Goal: Transaction & Acquisition: Purchase product/service

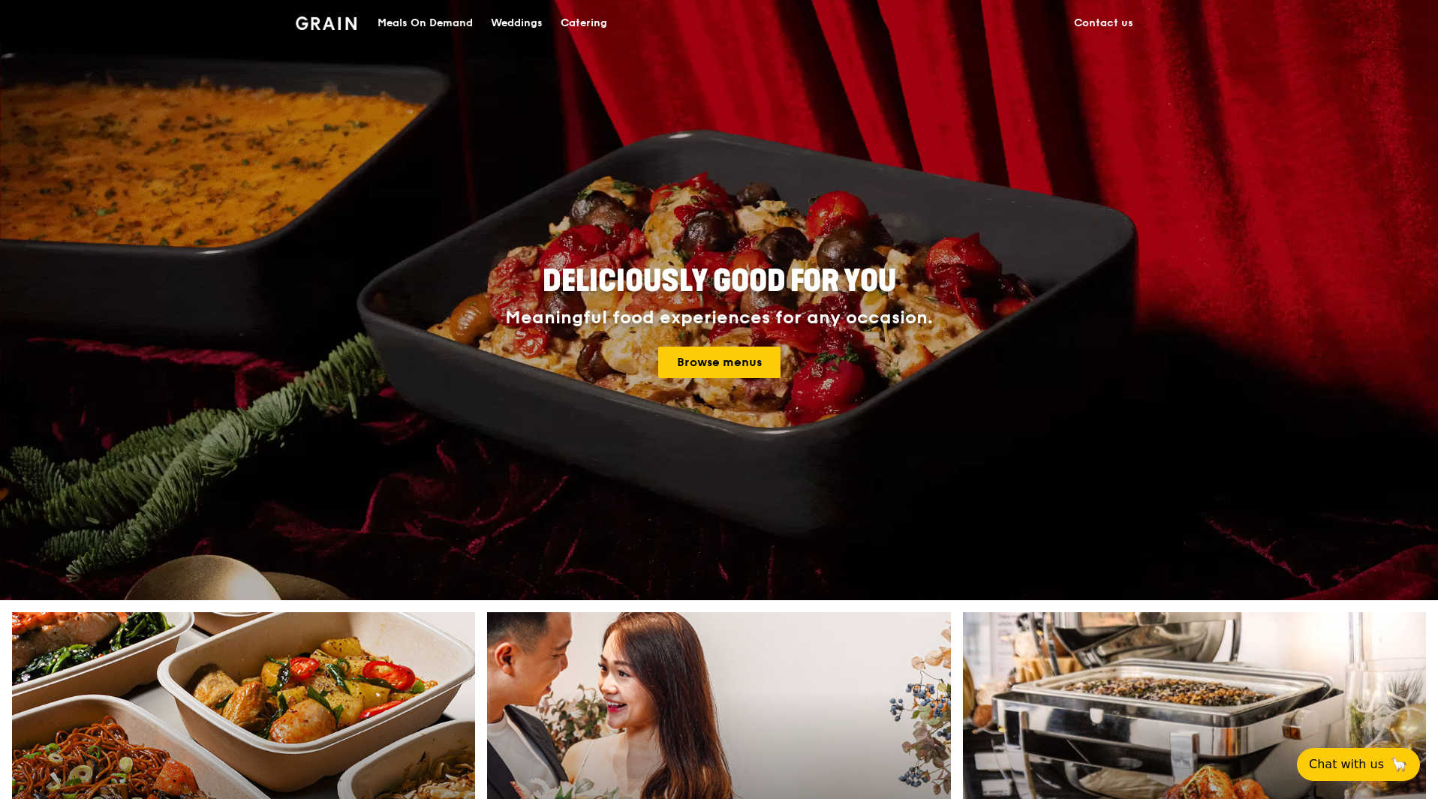
click at [426, 14] on div "Meals On Demand" at bounding box center [425, 23] width 95 height 45
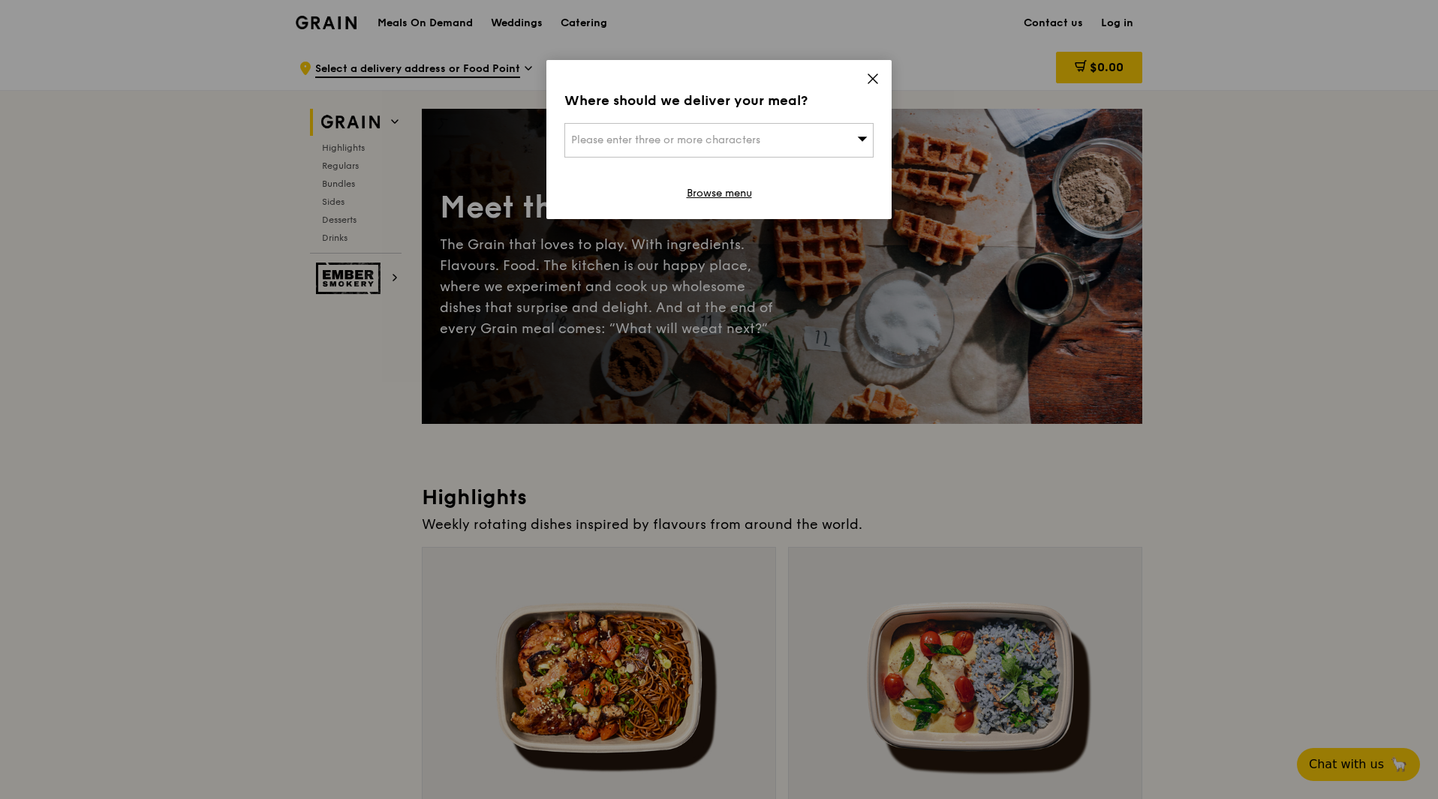
click at [822, 137] on div "Please enter three or more characters" at bounding box center [718, 140] width 309 height 35
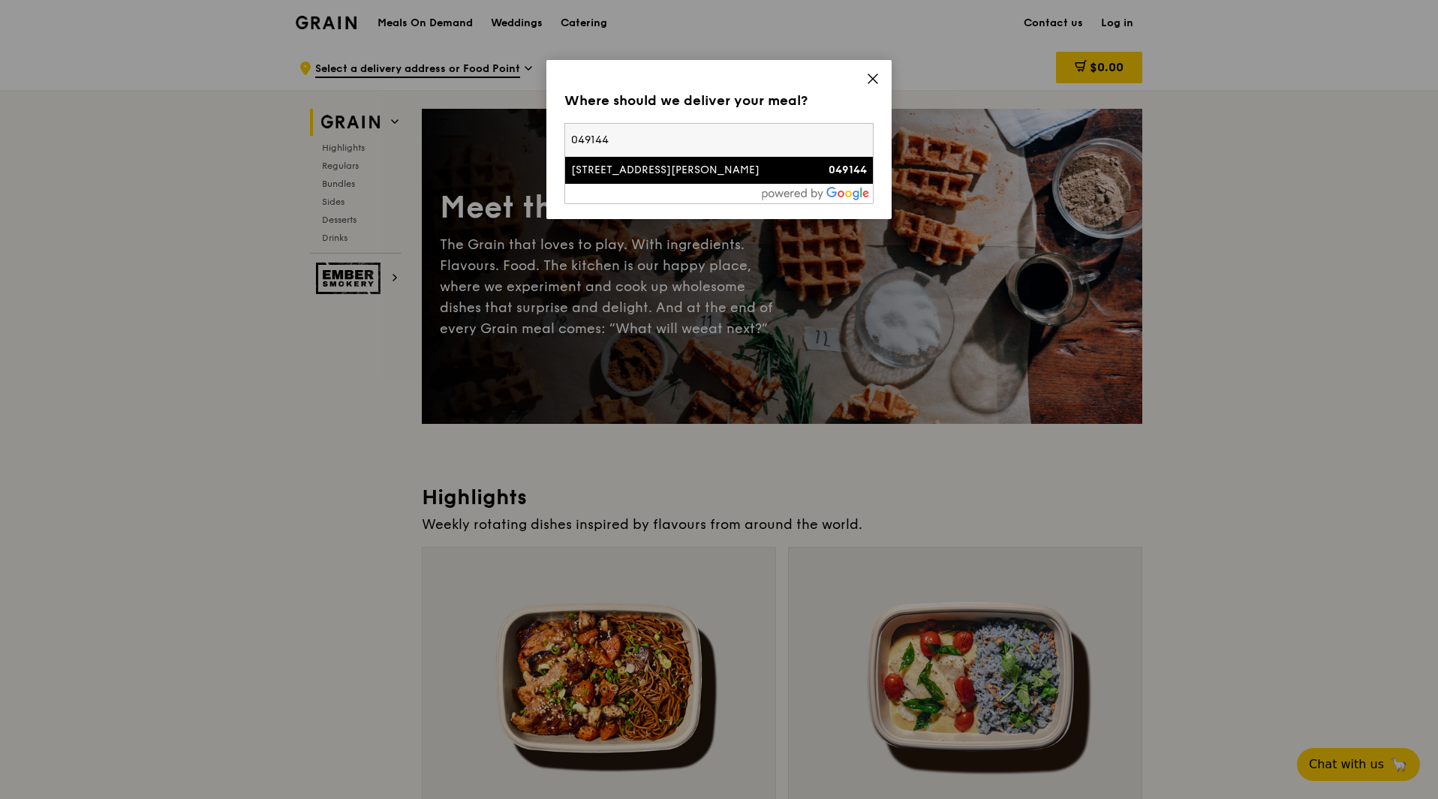
type input "049144"
click at [703, 170] on div "[STREET_ADDRESS][PERSON_NAME]" at bounding box center [682, 170] width 222 height 15
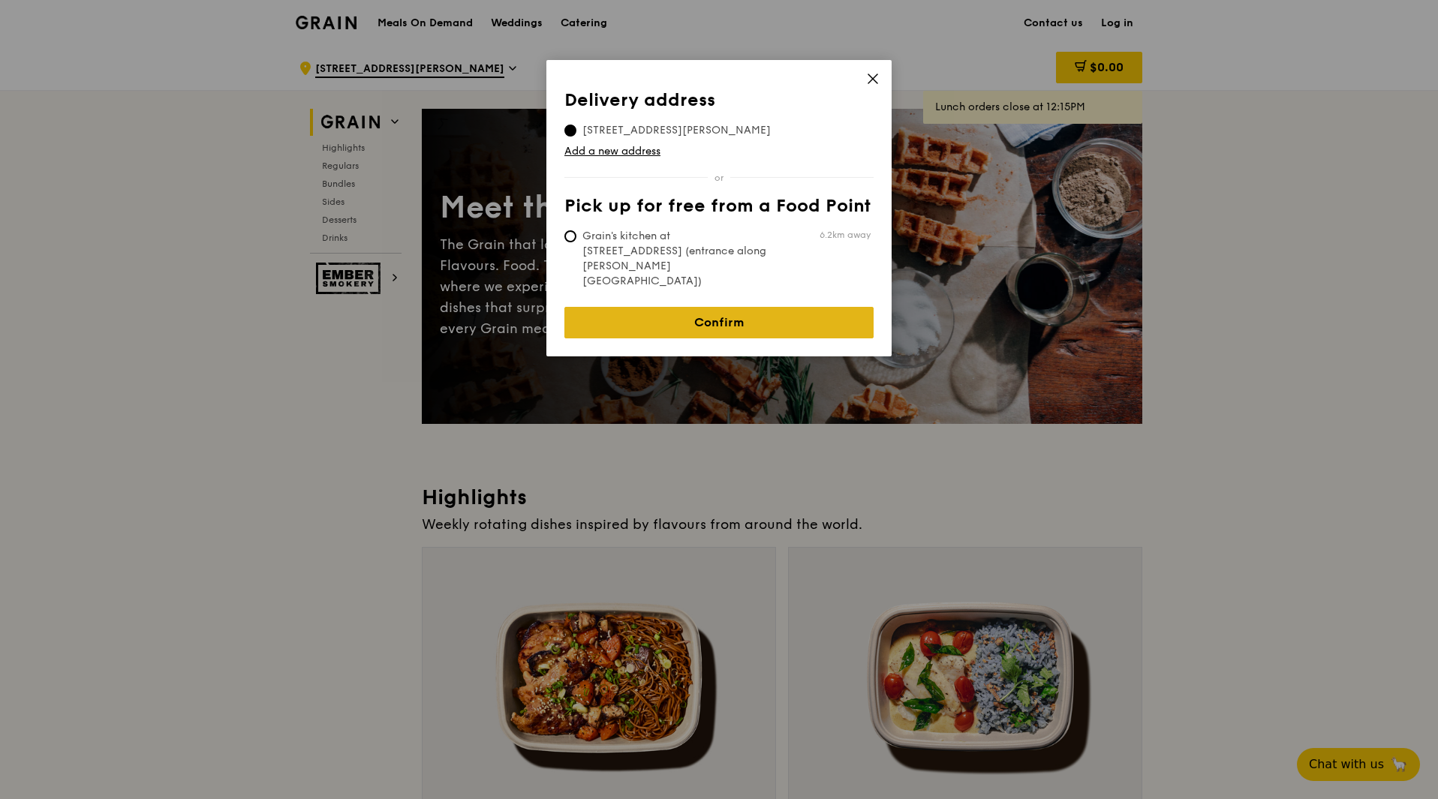
click at [749, 307] on link "Confirm" at bounding box center [718, 323] width 309 height 32
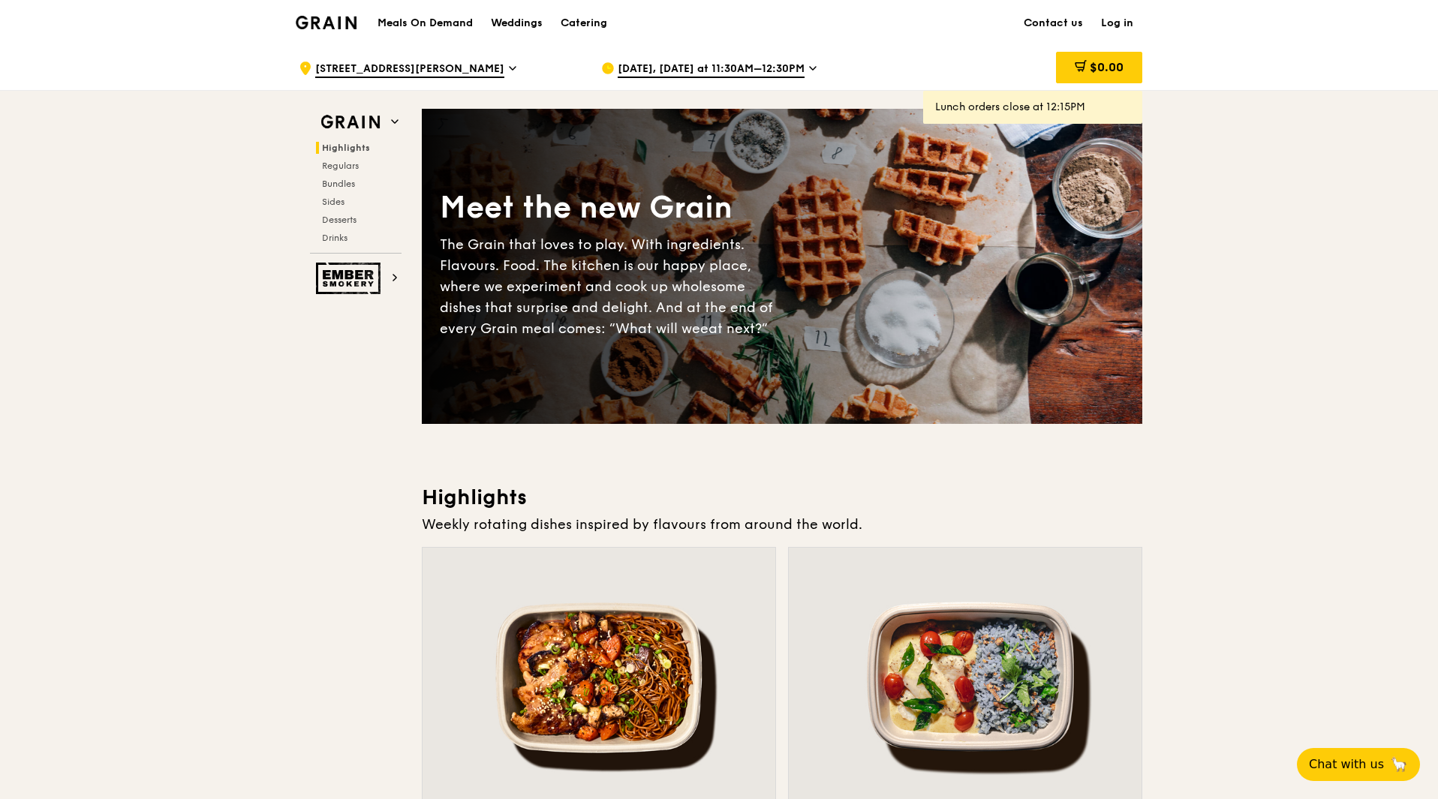
click at [760, 77] on span "[DATE], [DATE] at 11:30AM–12:30PM" at bounding box center [711, 70] width 187 height 17
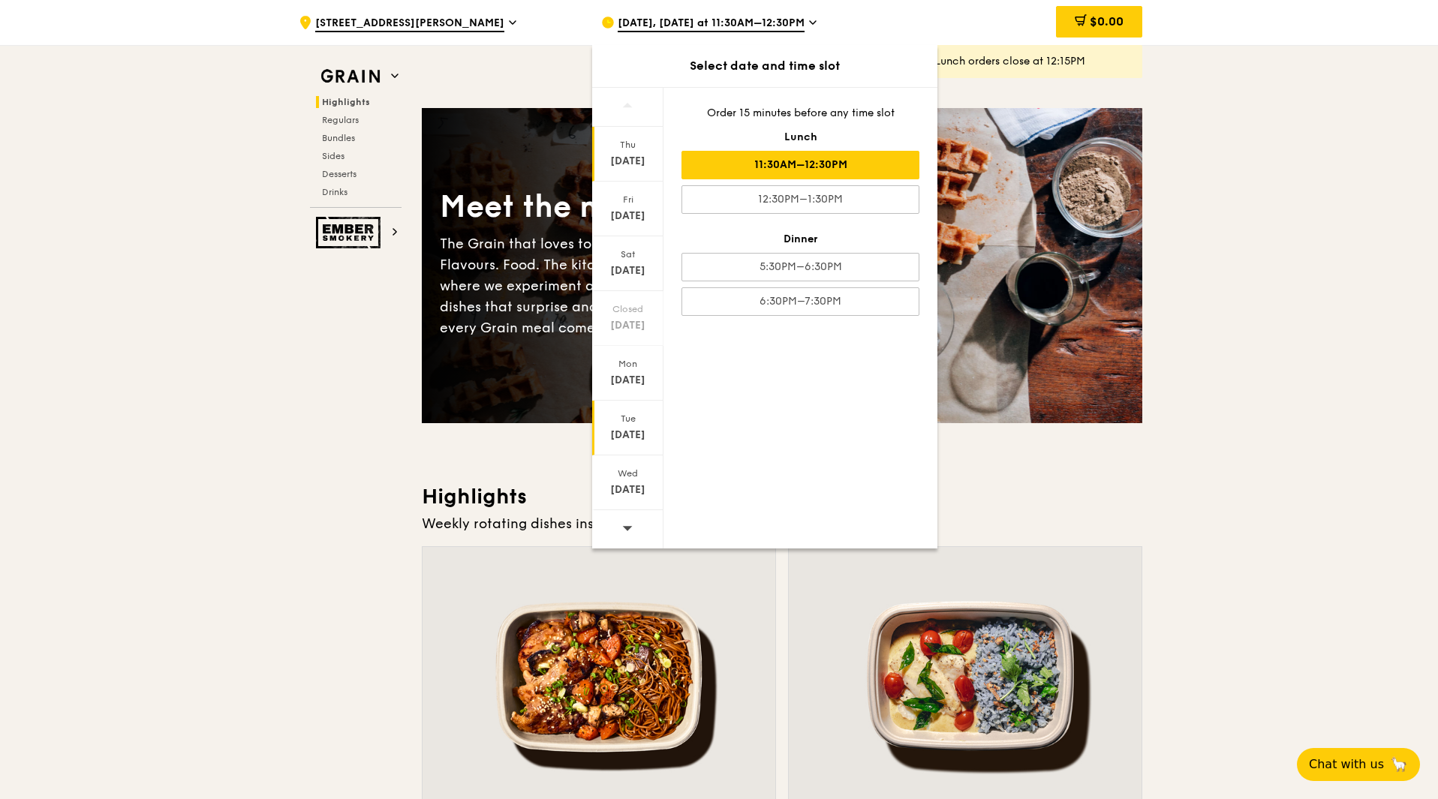
scroll to position [403, 0]
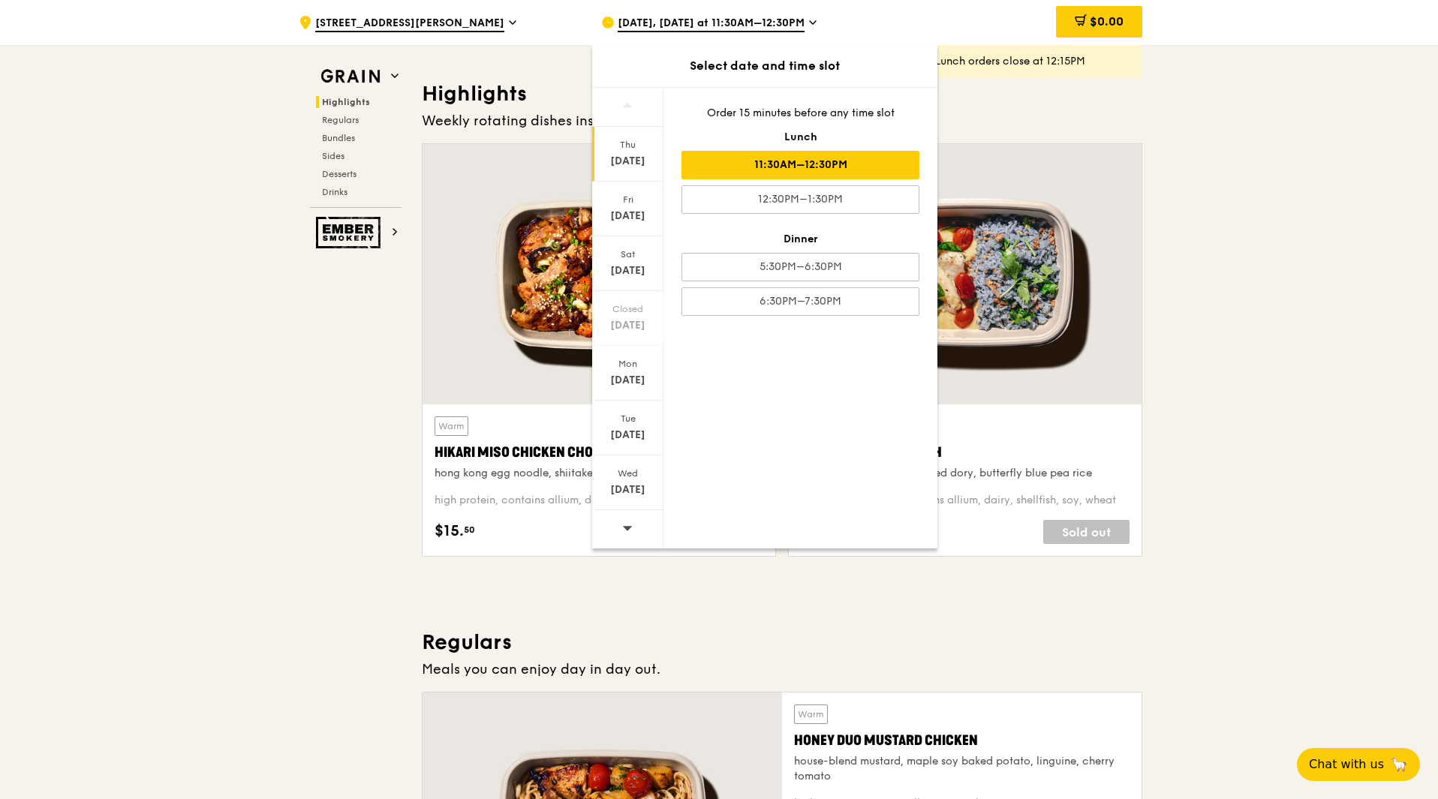
click at [636, 519] on div at bounding box center [627, 529] width 71 height 38
click at [634, 387] on div "[DATE]" at bounding box center [628, 380] width 67 height 15
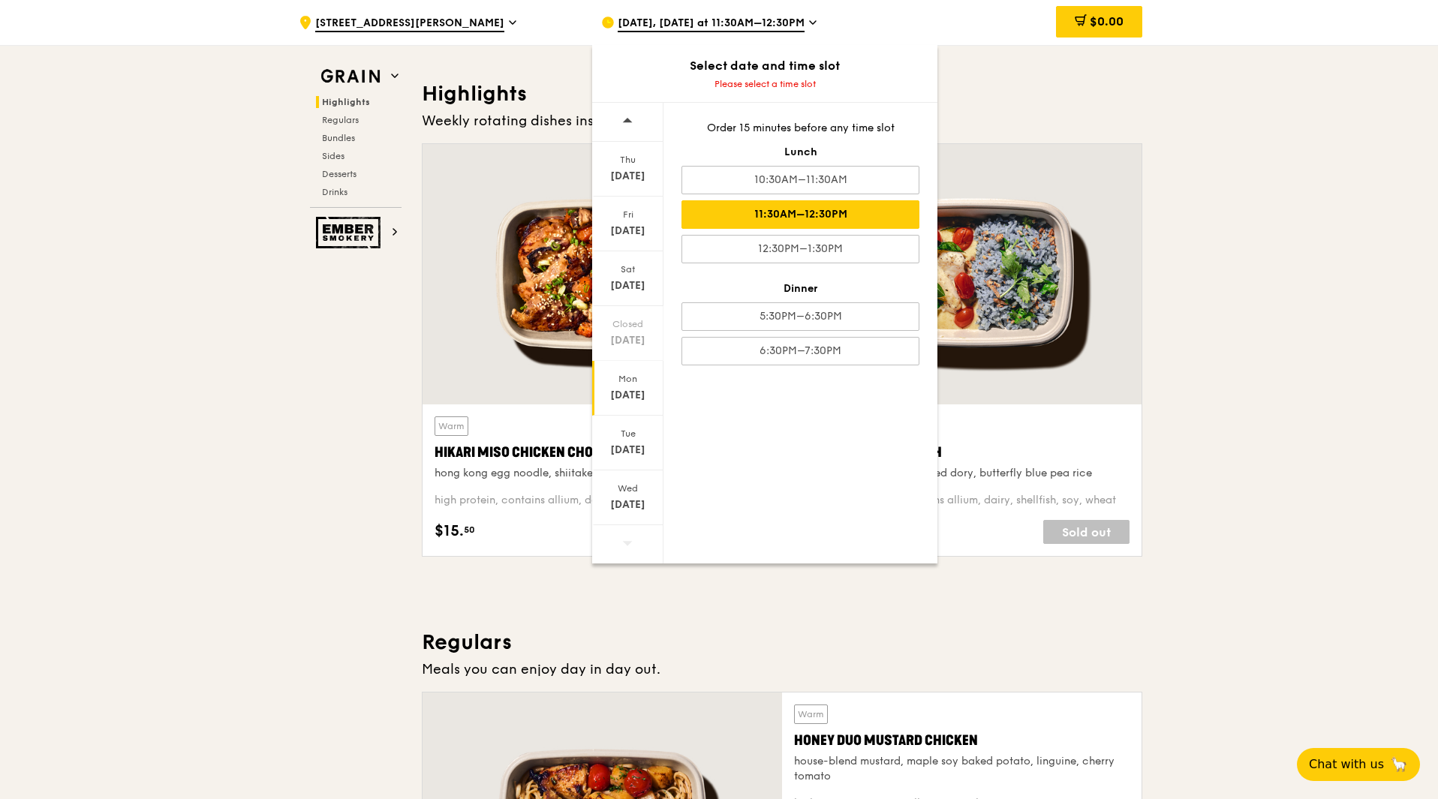
click at [777, 218] on div "11:30AM–12:30PM" at bounding box center [801, 214] width 238 height 29
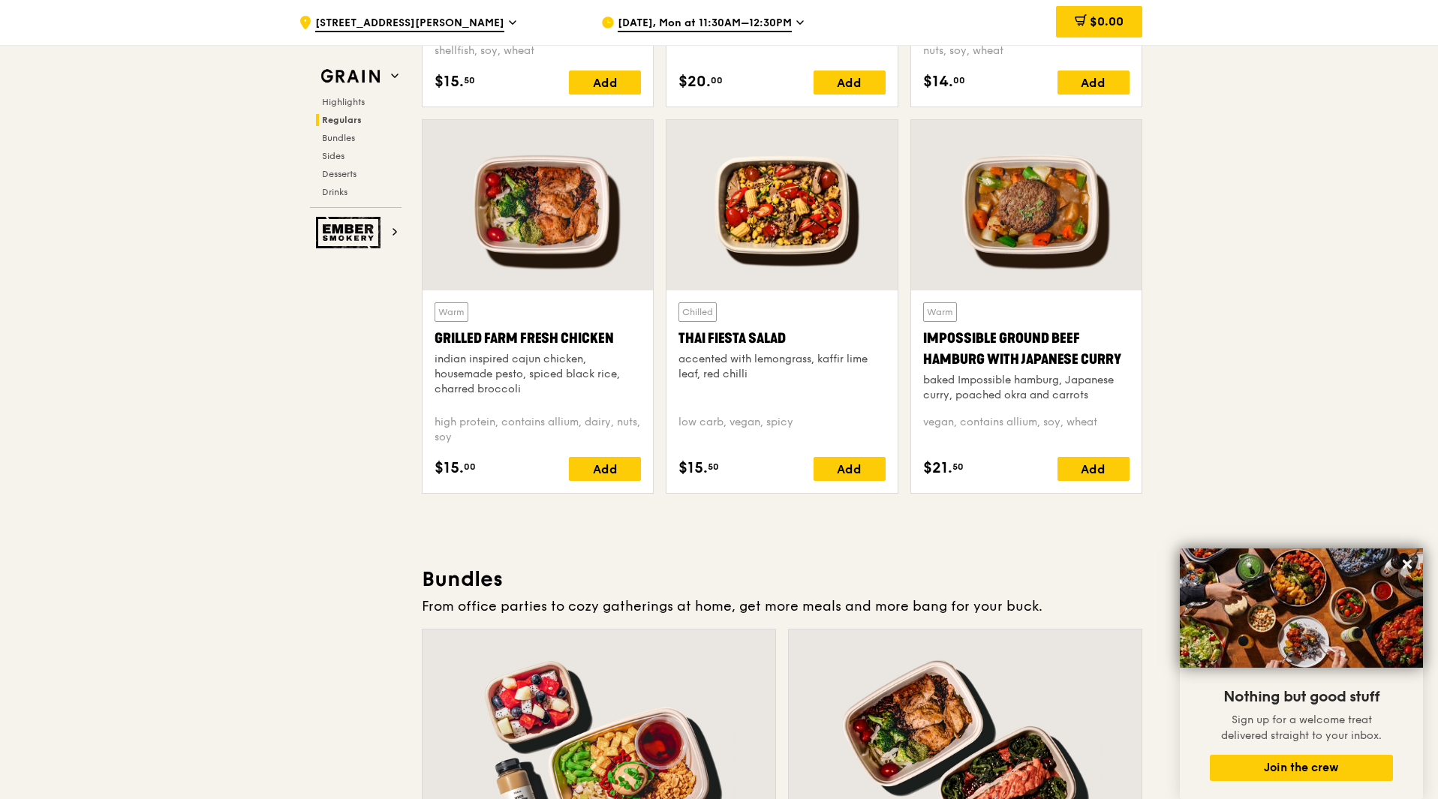
scroll to position [1662, 0]
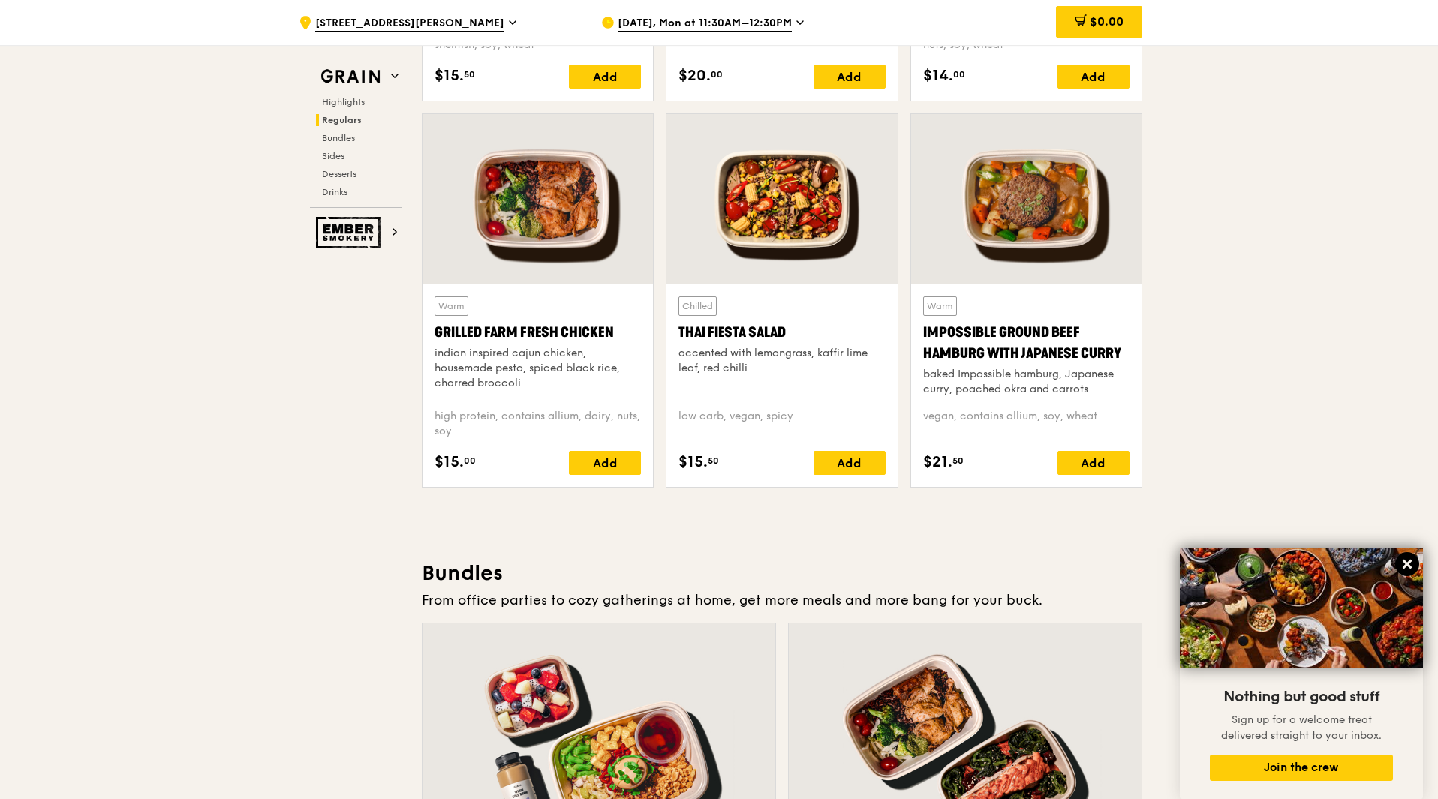
click at [1411, 556] on button at bounding box center [1407, 564] width 24 height 24
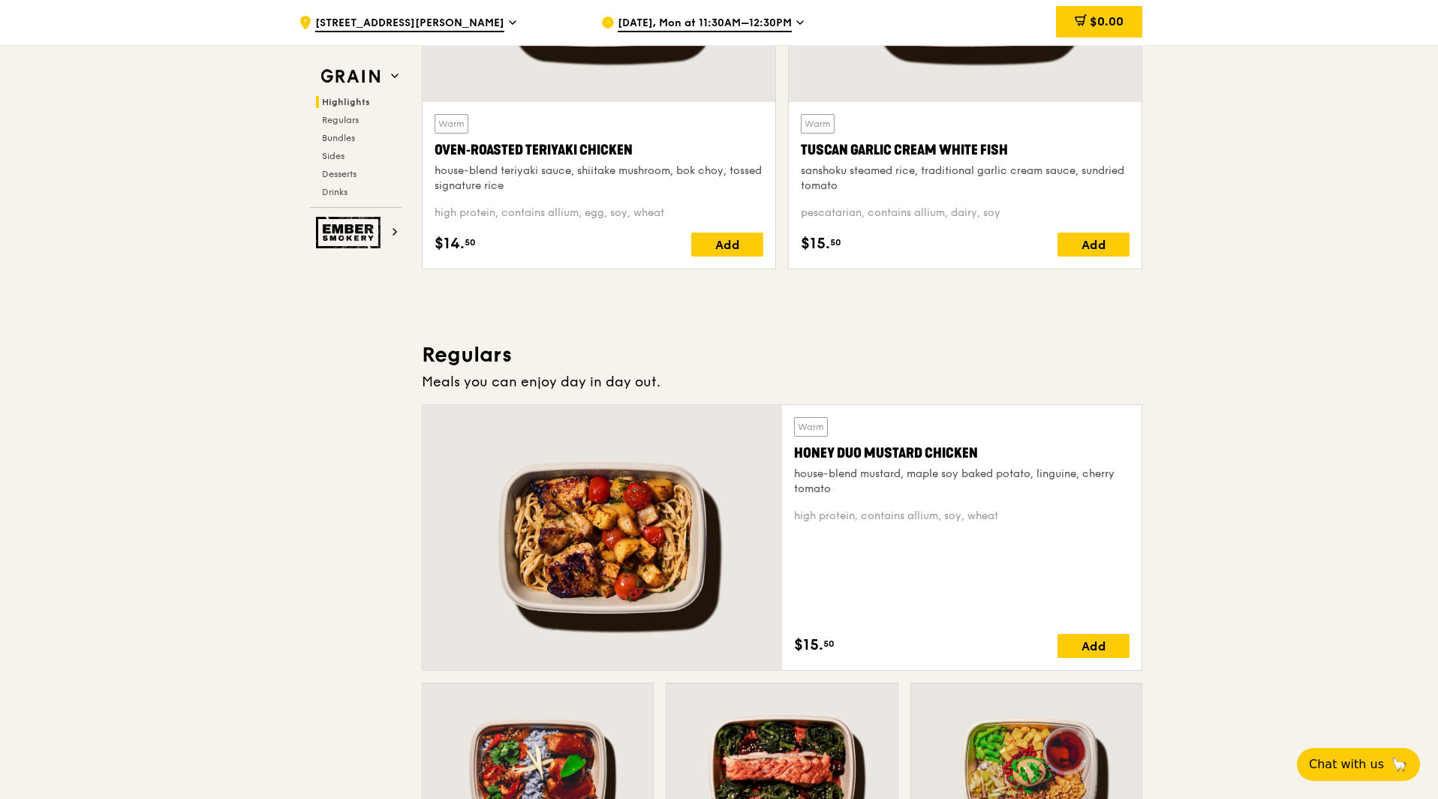
scroll to position [705, 0]
click at [1082, 640] on div "Add" at bounding box center [1094, 647] width 72 height 24
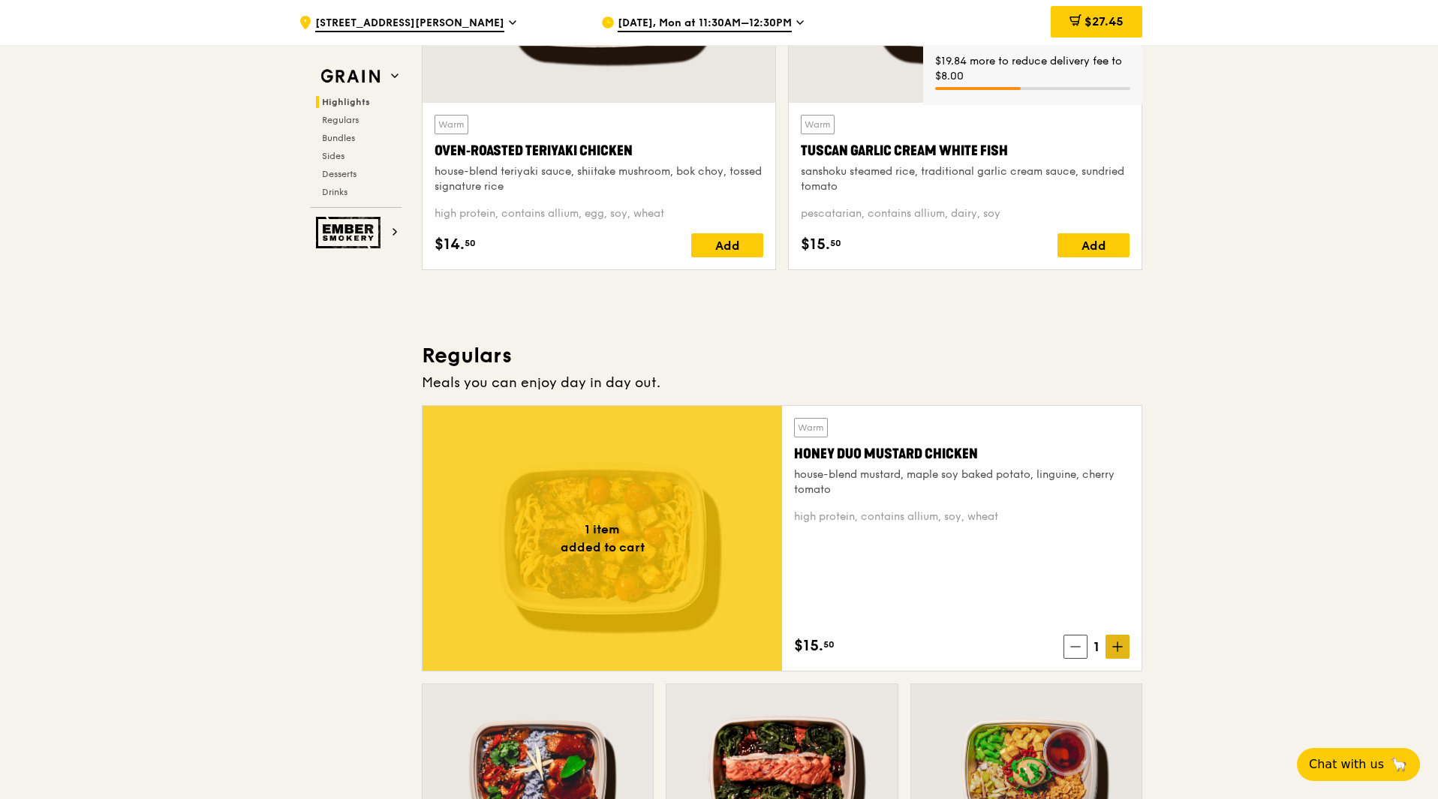
click at [1122, 650] on icon at bounding box center [1117, 647] width 11 height 11
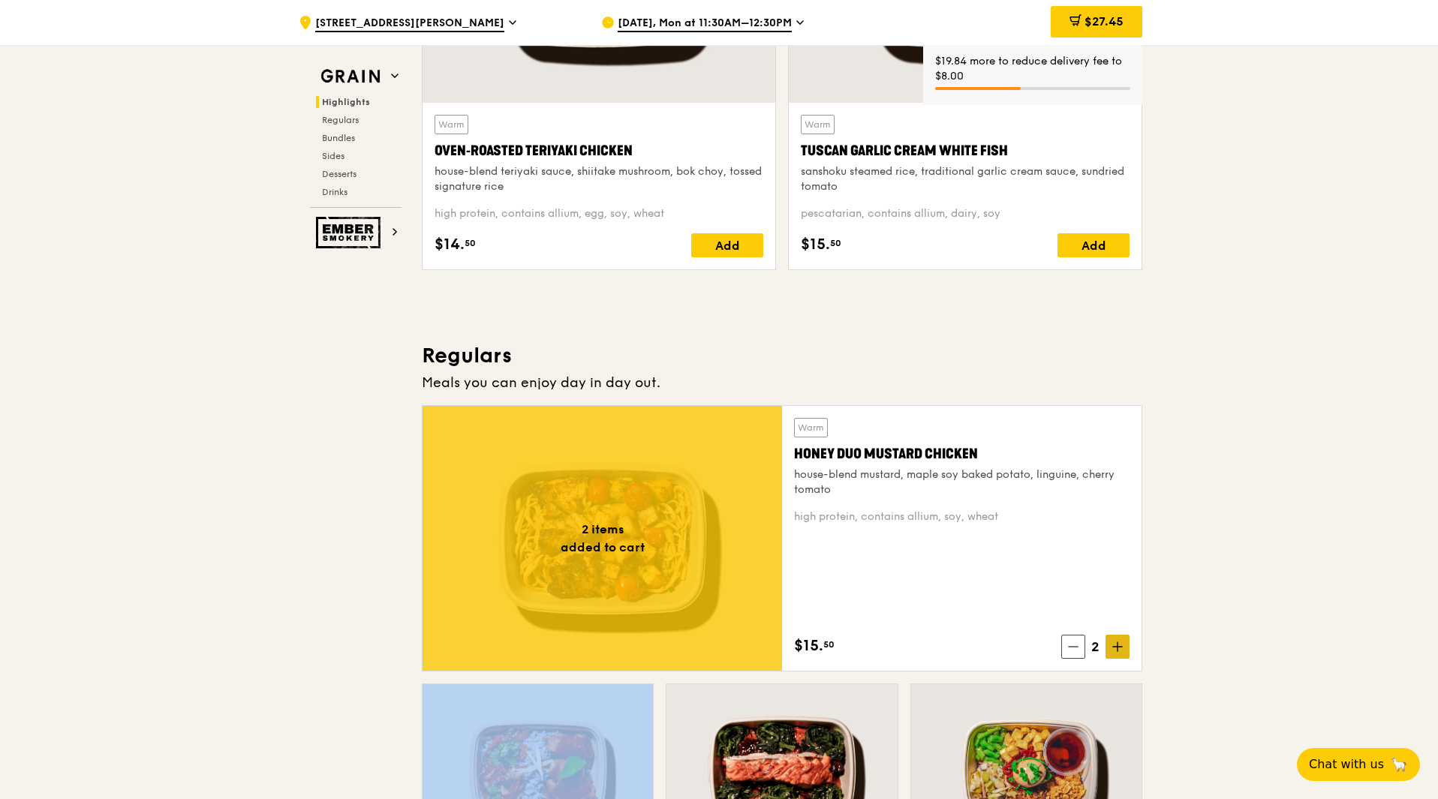
click at [1122, 650] on icon at bounding box center [1117, 647] width 11 height 11
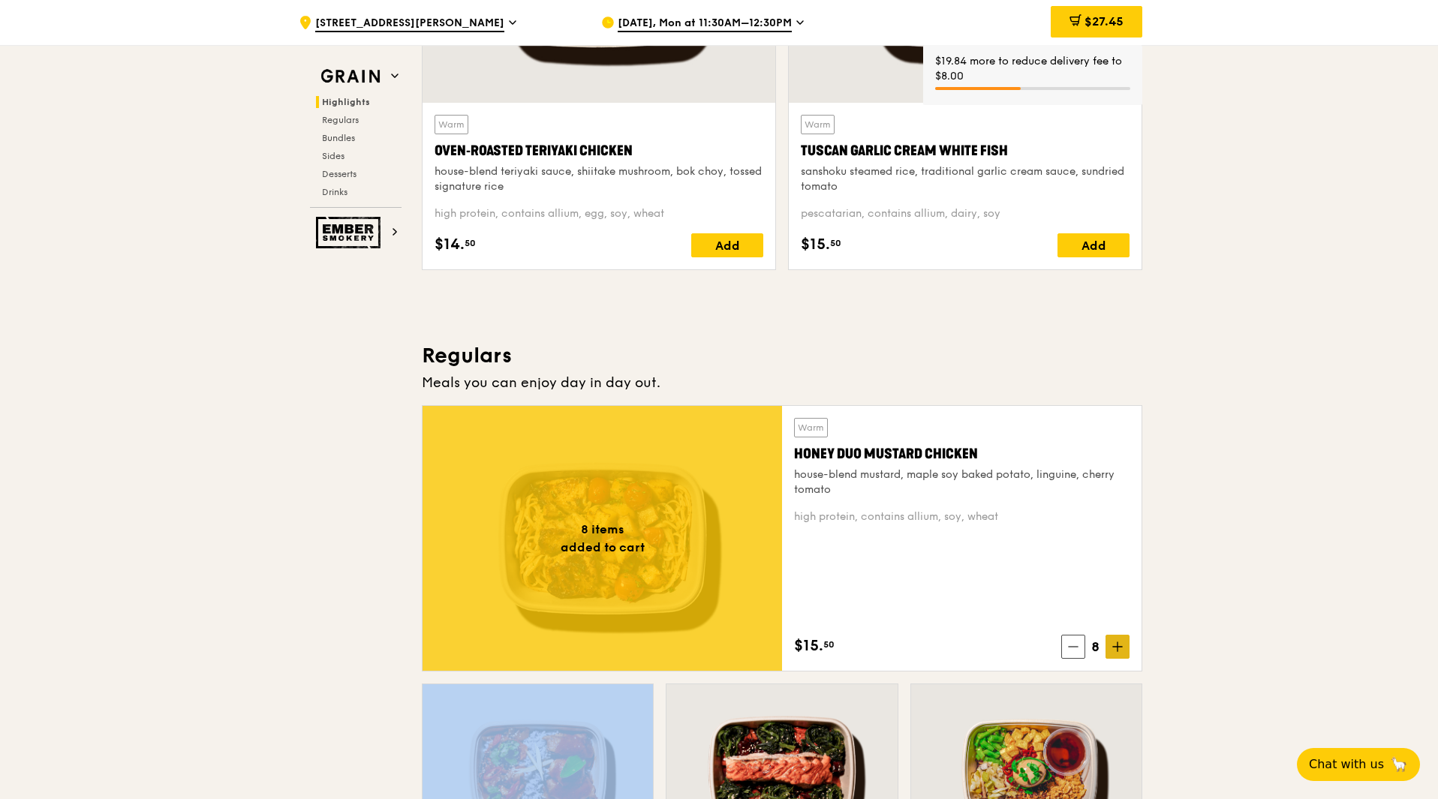
click at [1122, 650] on icon at bounding box center [1117, 647] width 11 height 11
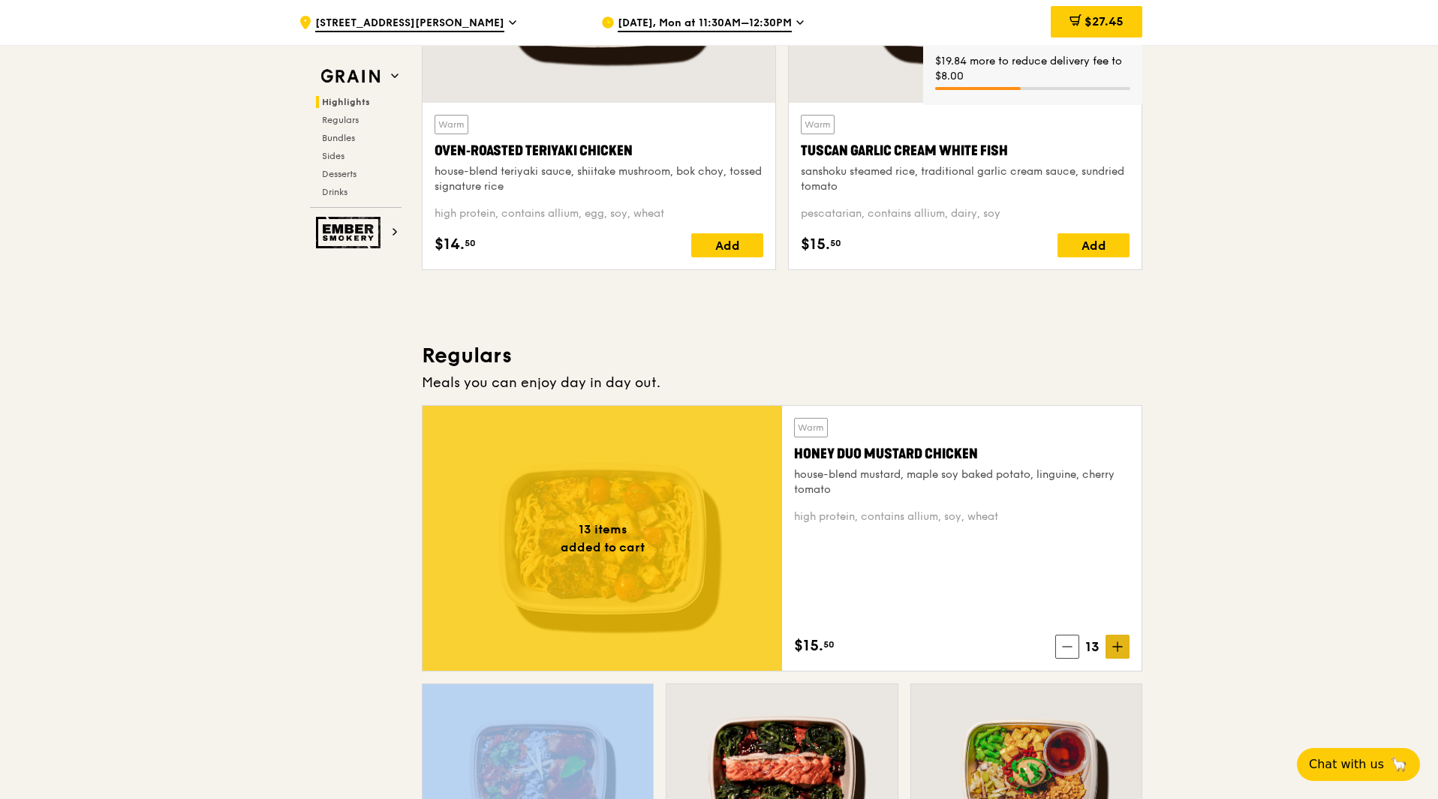
click at [1122, 650] on icon at bounding box center [1117, 647] width 11 height 11
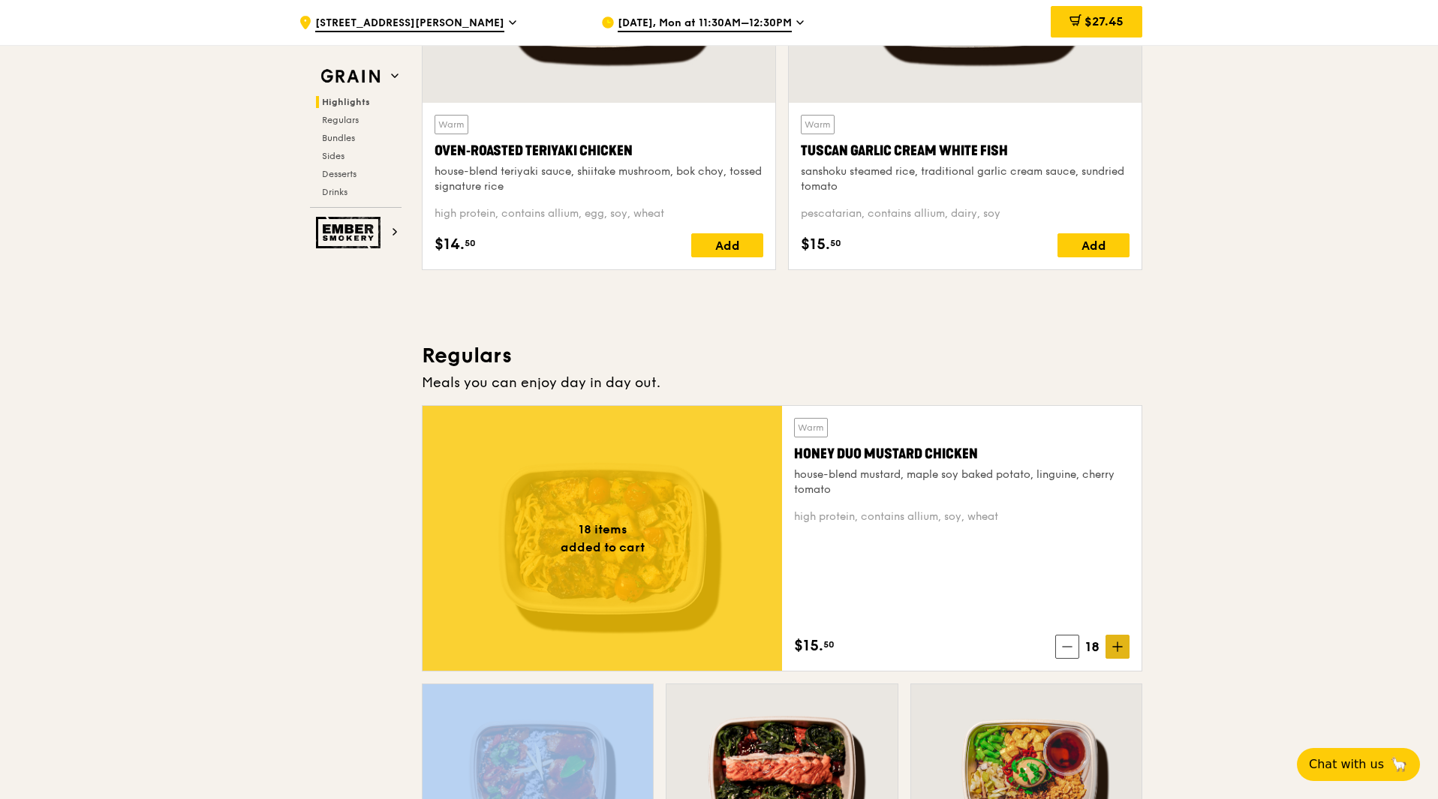
click at [1122, 650] on icon at bounding box center [1117, 647] width 11 height 11
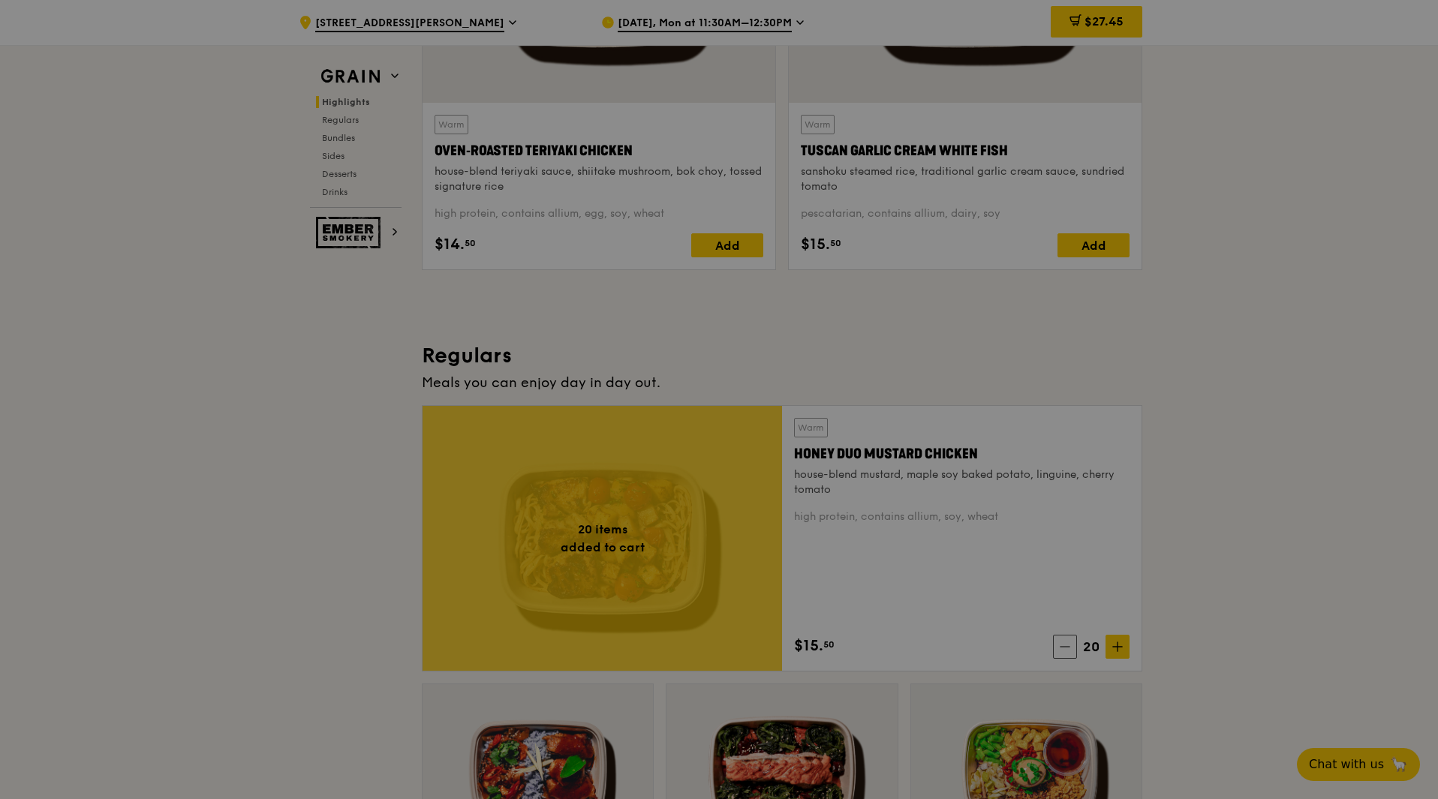
click at [1122, 650] on div at bounding box center [719, 399] width 1438 height 799
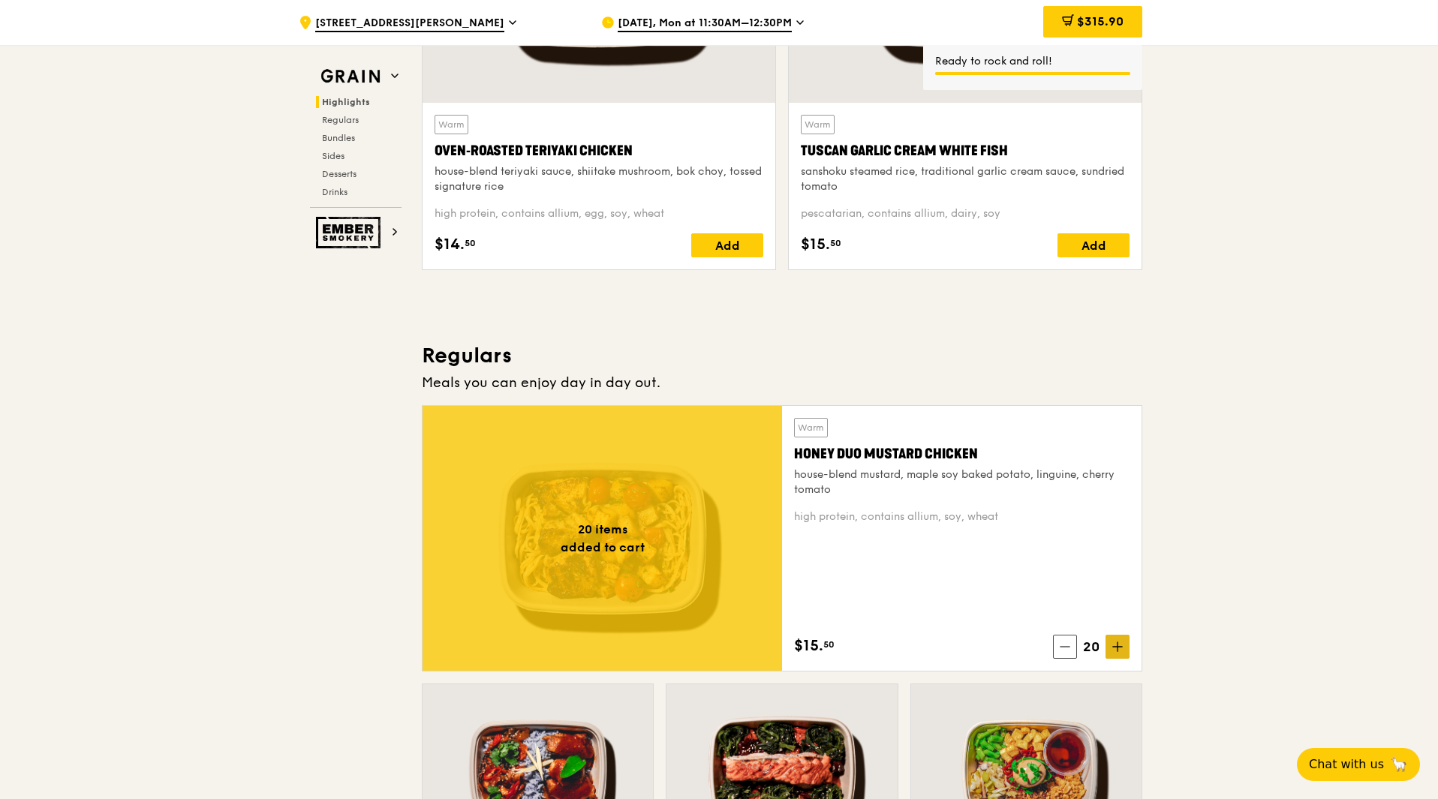
click at [1110, 644] on span at bounding box center [1118, 647] width 24 height 24
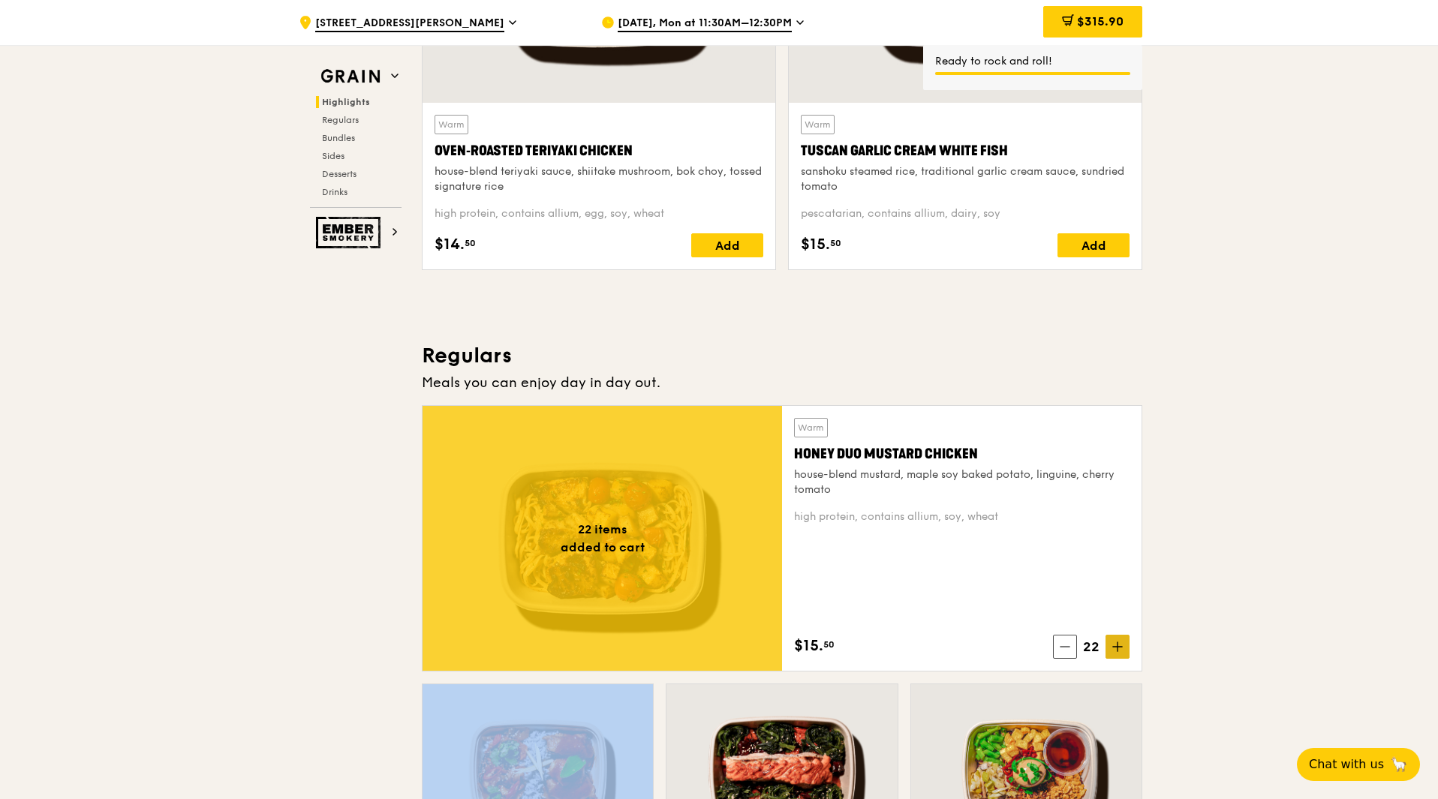
click at [1110, 644] on span at bounding box center [1118, 647] width 24 height 24
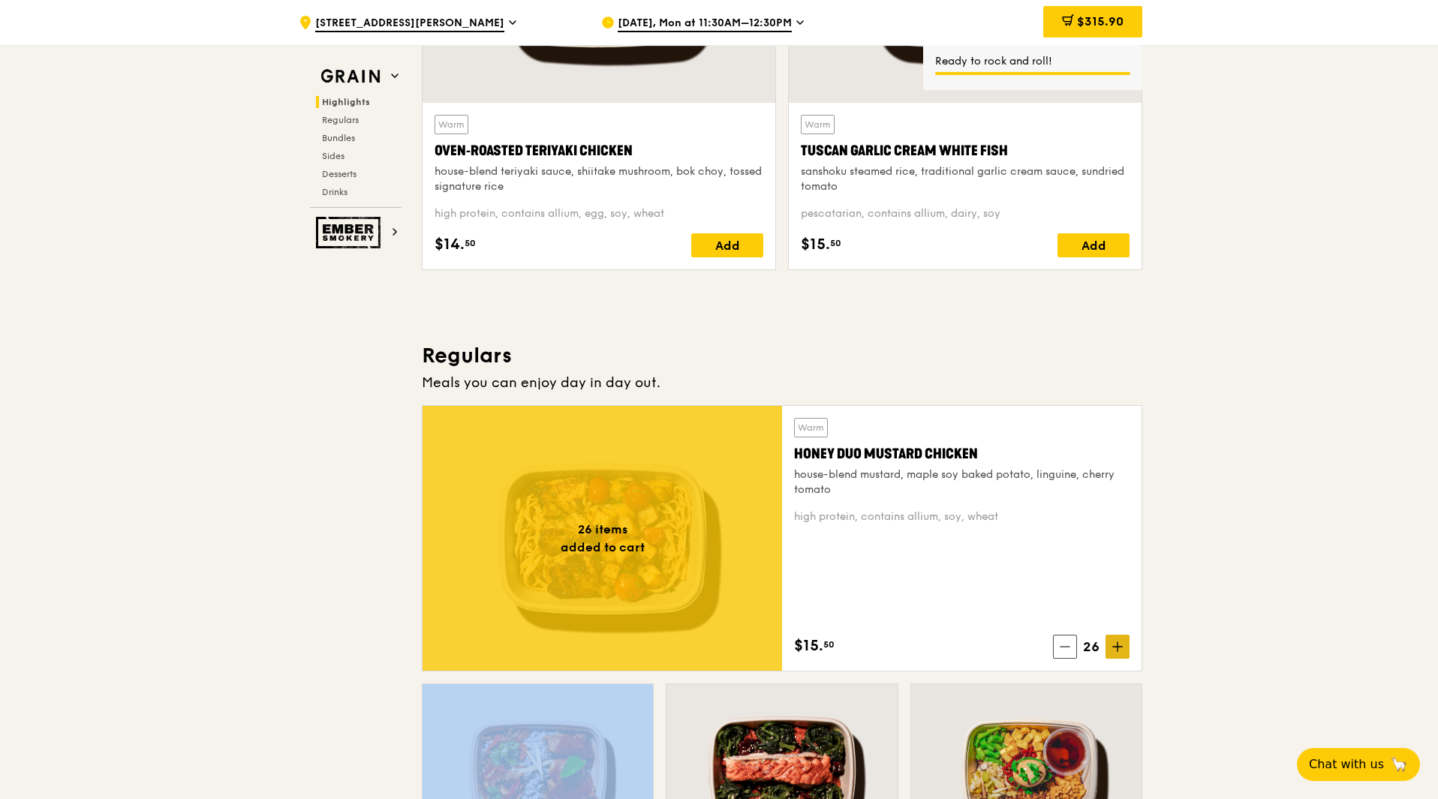
click at [1110, 644] on span at bounding box center [1118, 647] width 24 height 24
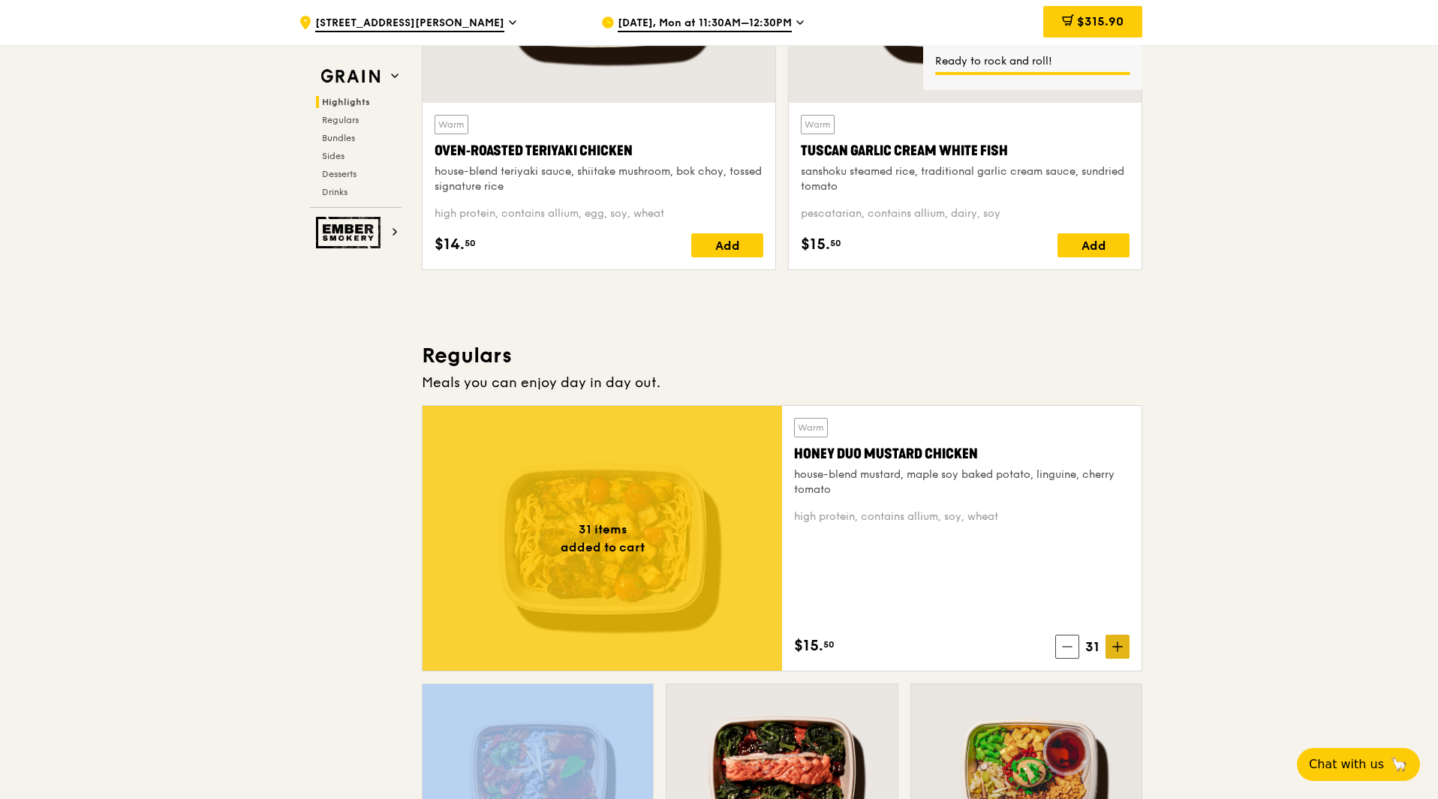
click at [1110, 644] on span at bounding box center [1118, 647] width 24 height 24
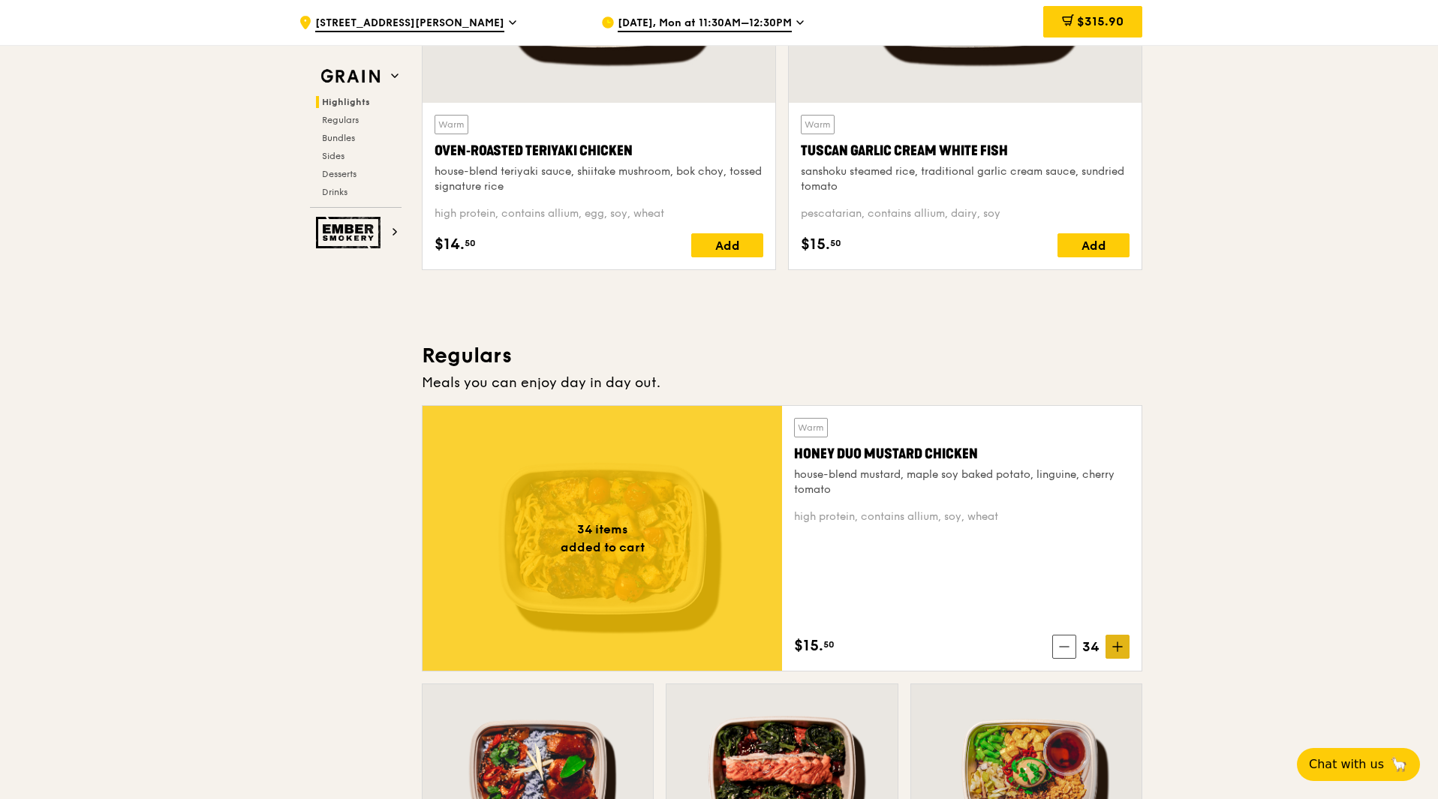
click at [1114, 646] on icon at bounding box center [1117, 647] width 11 height 11
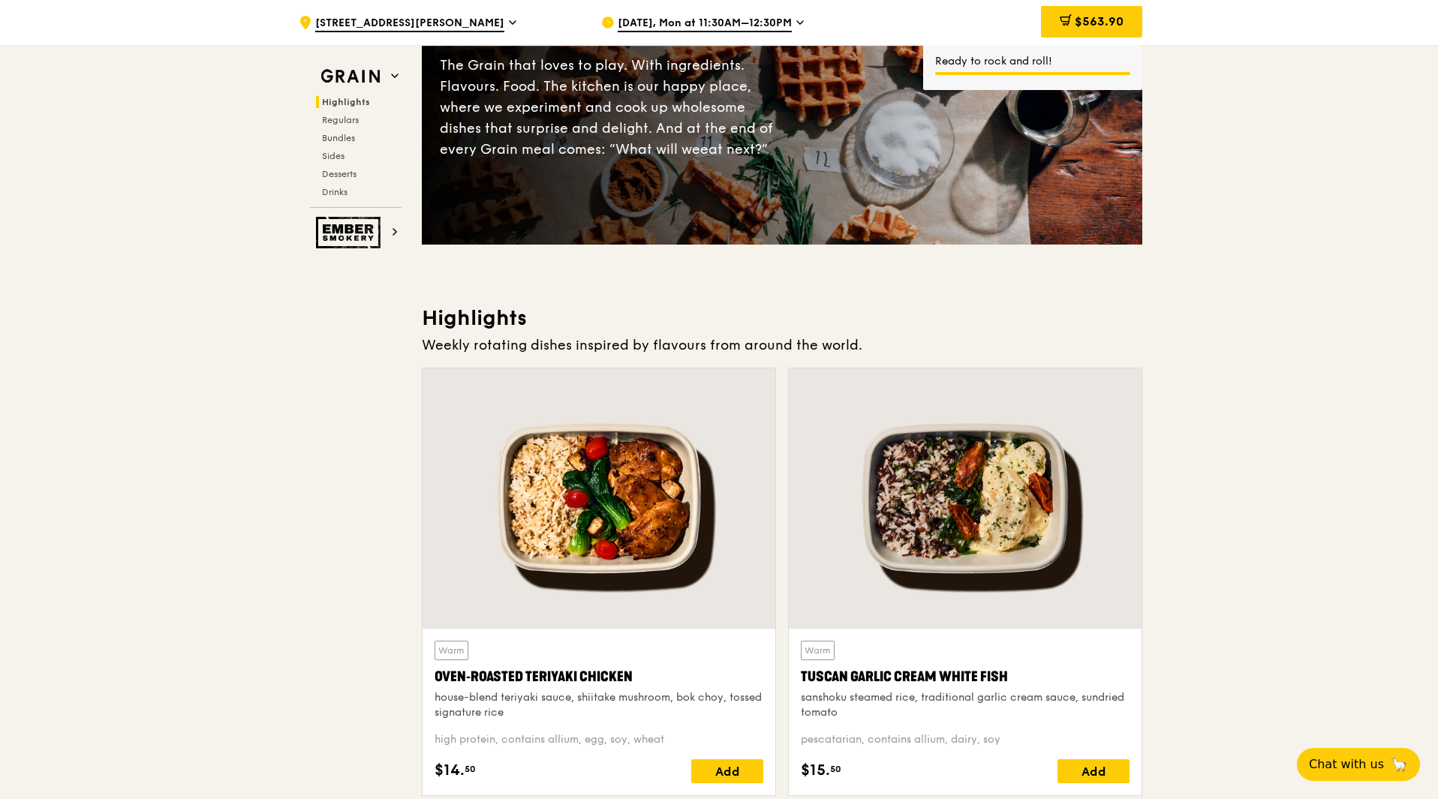
scroll to position [0, 0]
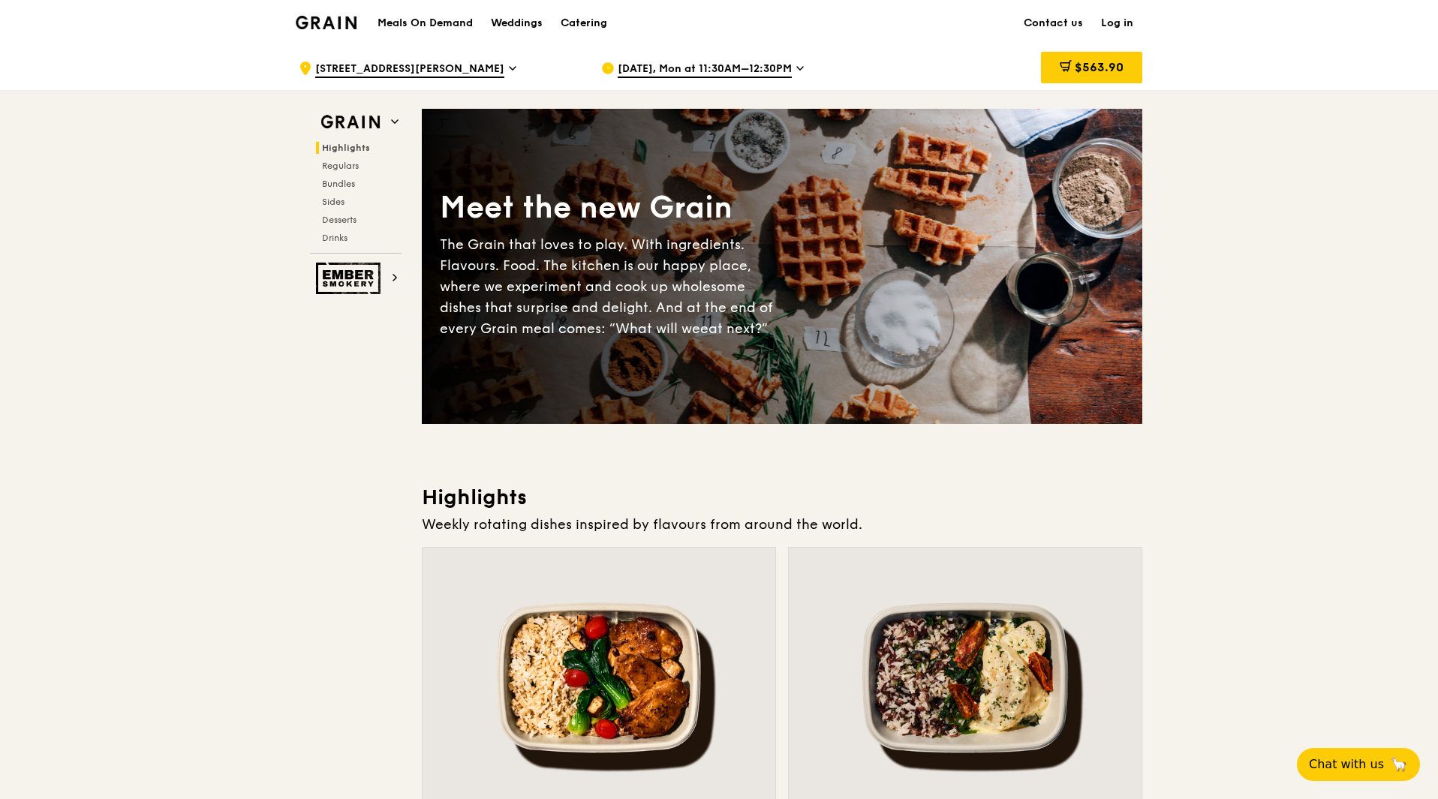
drag, startPoint x: 1213, startPoint y: 281, endPoint x: 1210, endPoint y: 203, distance: 77.4
